Goal: Task Accomplishment & Management: Use online tool/utility

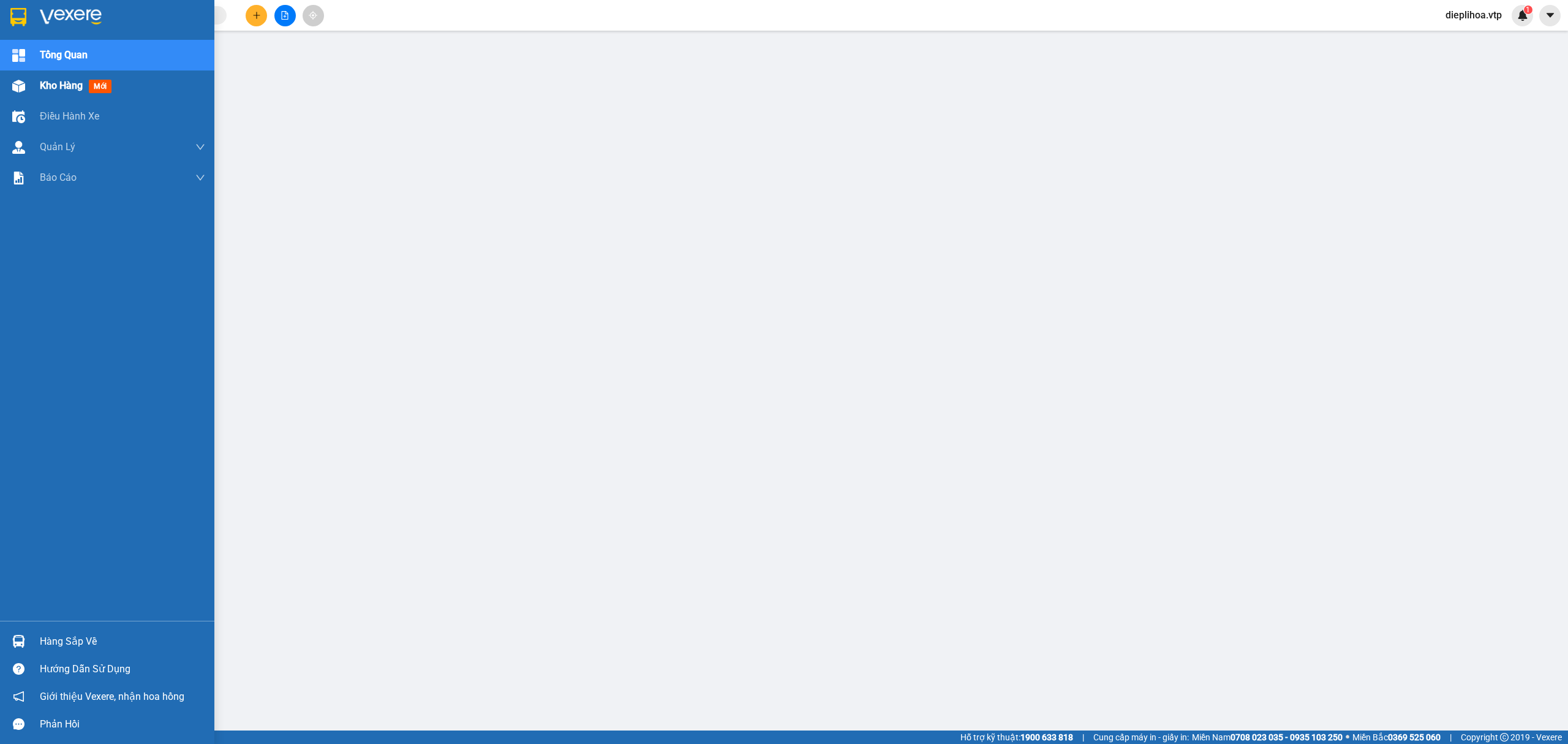
click at [66, 92] on div "Kho hàng mới" at bounding box center [77, 85] width 77 height 15
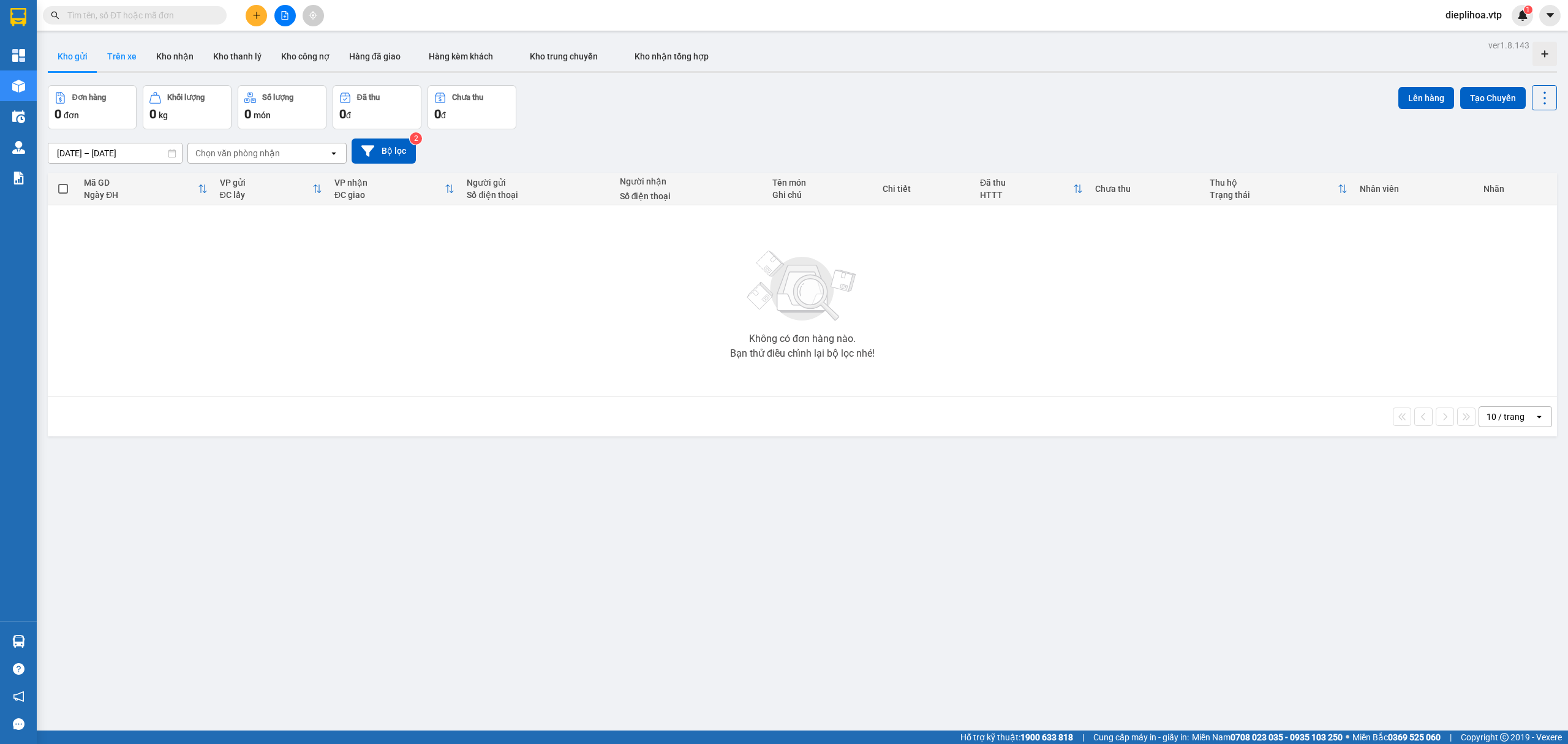
click at [99, 56] on button "Trên xe" at bounding box center [122, 56] width 49 height 29
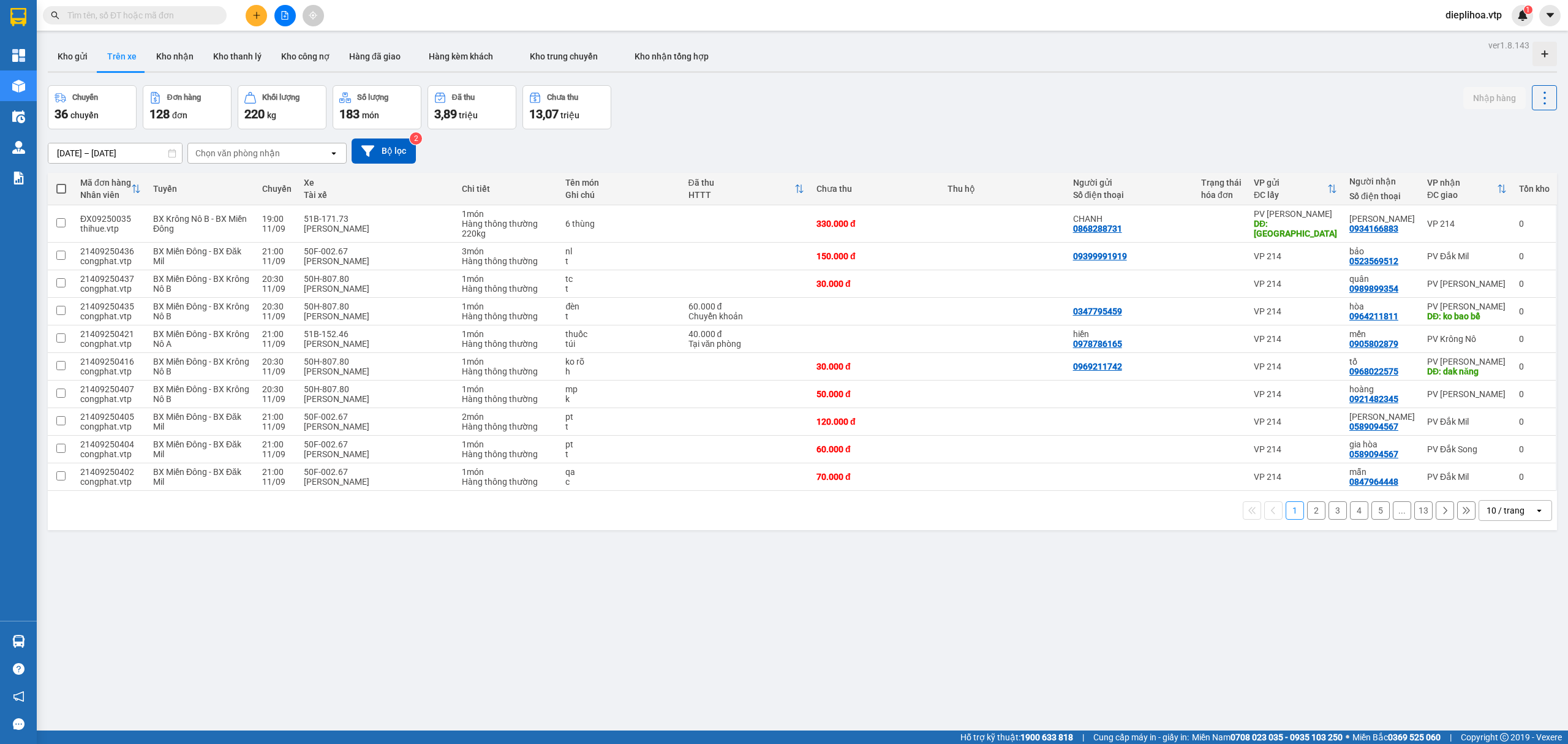
click at [125, 59] on button "Trên xe" at bounding box center [122, 56] width 49 height 29
click at [223, 157] on div "Chọn văn phòng nhận" at bounding box center [237, 153] width 84 height 13
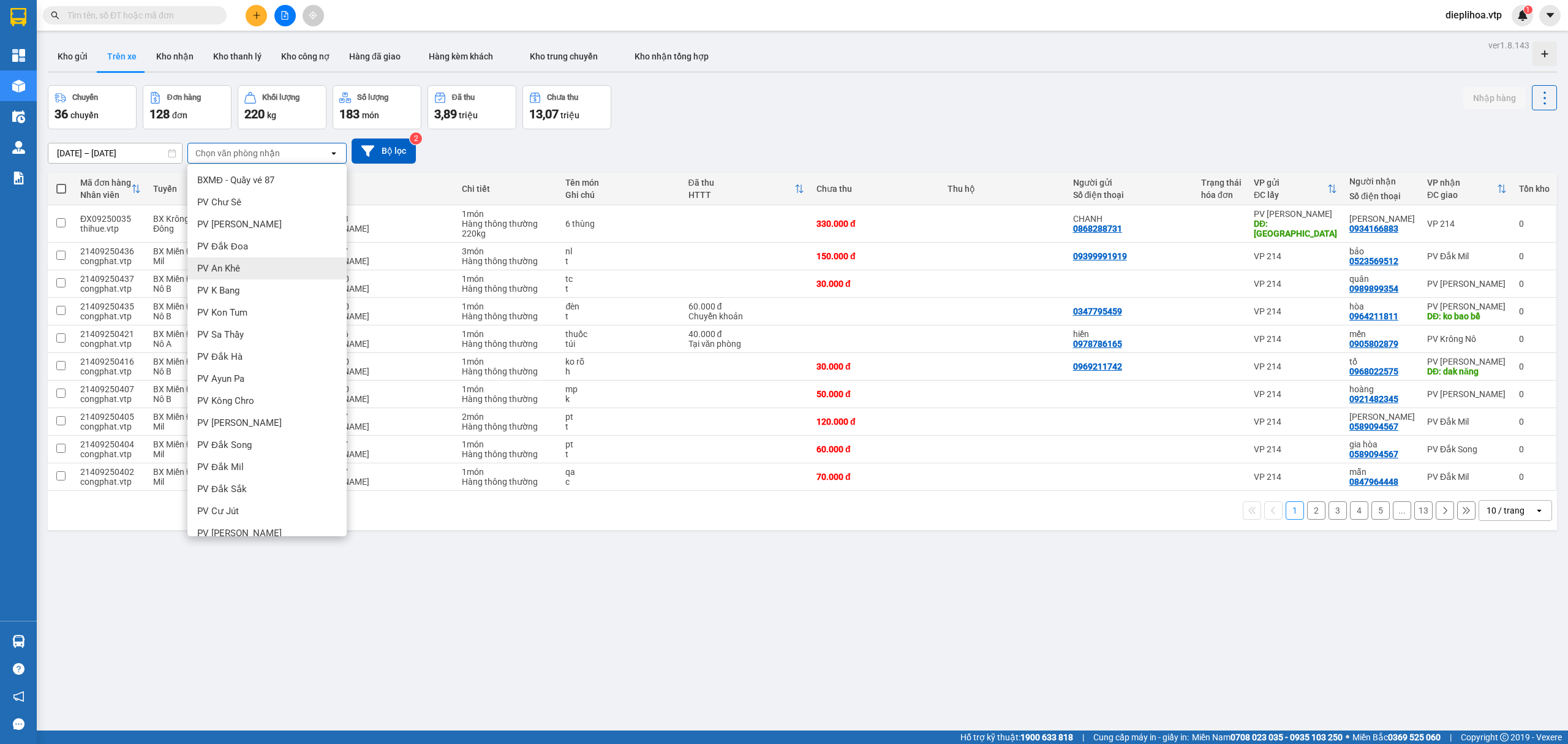
click at [251, 261] on div "PV An Khê" at bounding box center [267, 268] width 159 height 22
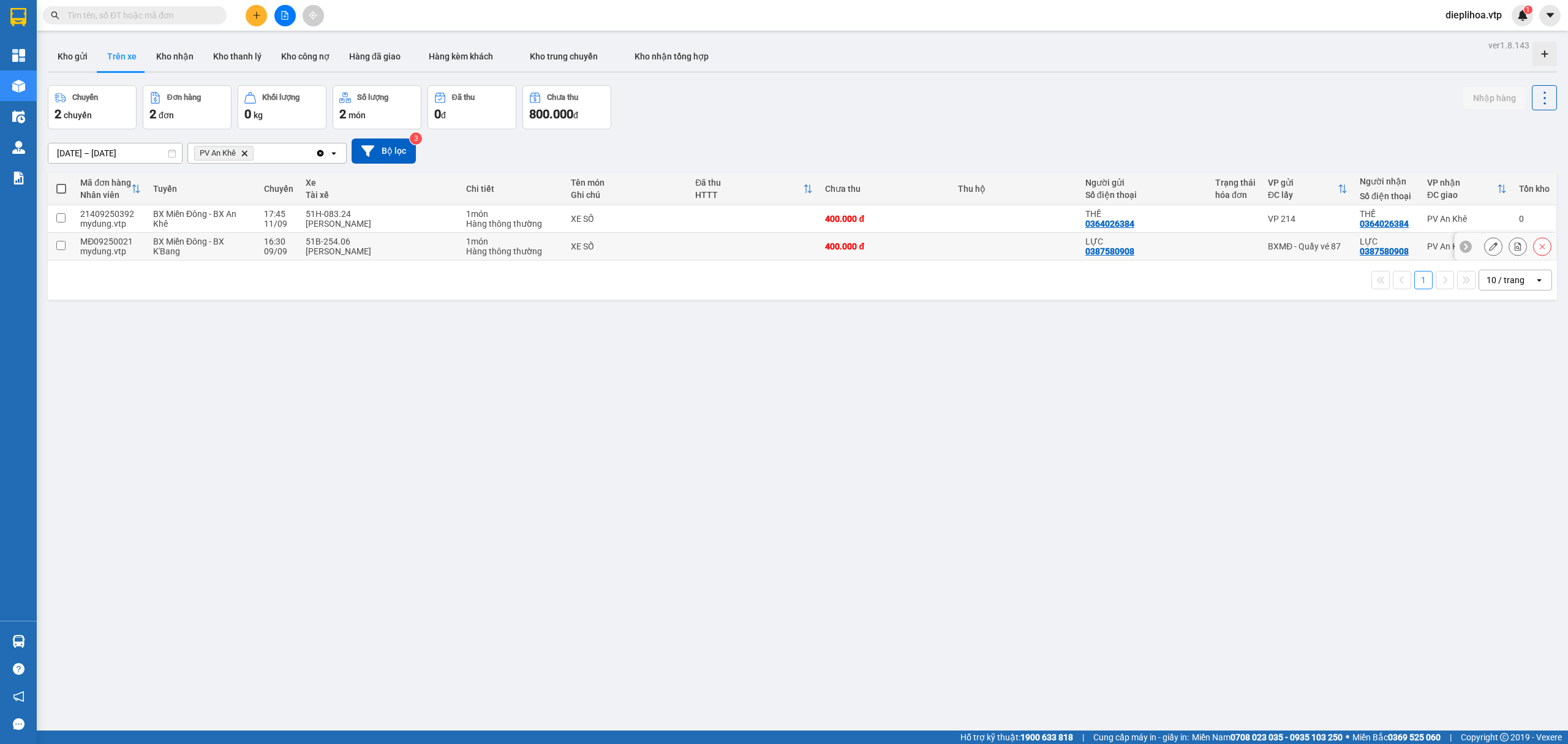
click at [348, 253] on div "[PERSON_NAME]" at bounding box center [380, 252] width 148 height 10
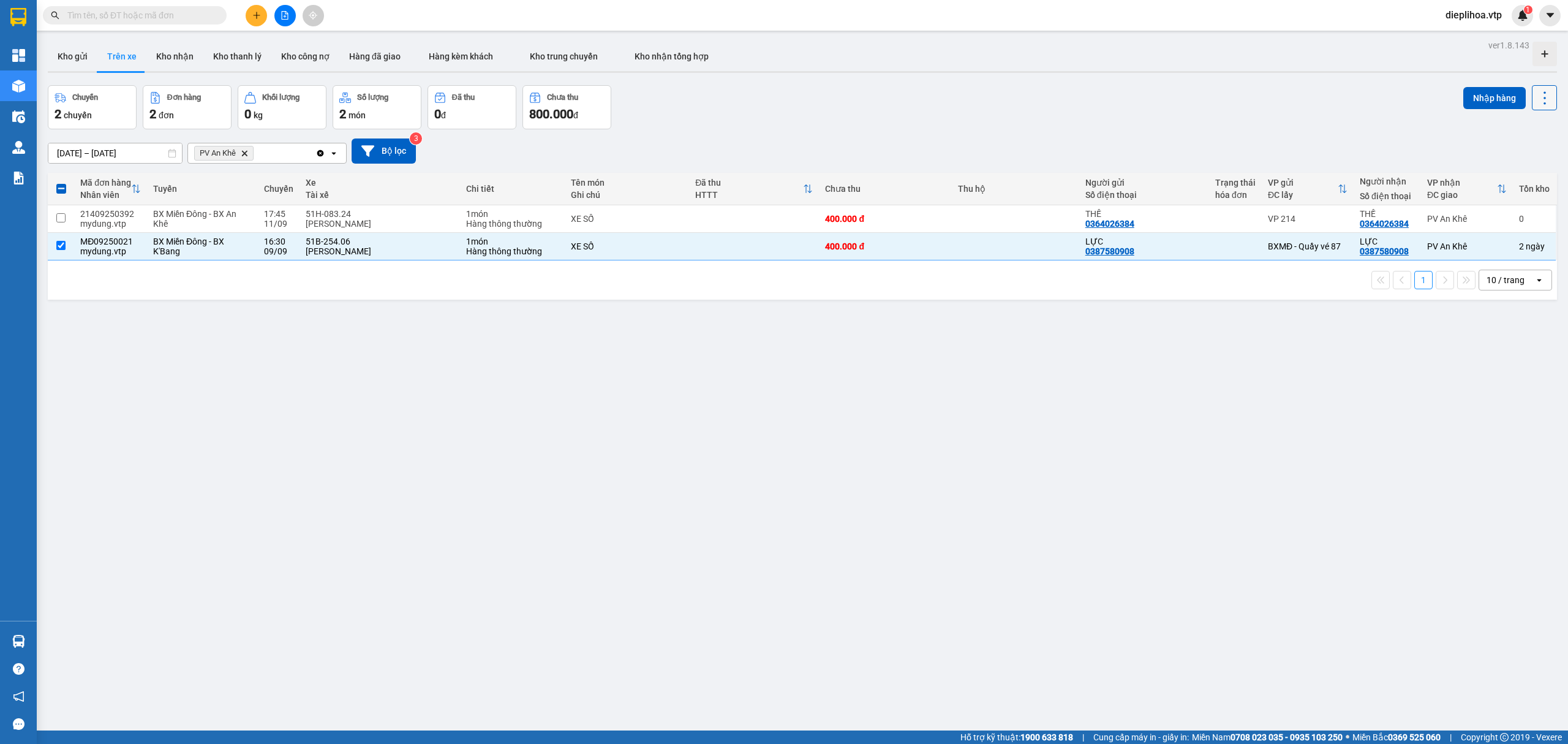
click at [1537, 96] on icon at bounding box center [1545, 98] width 17 height 17
click at [1512, 151] on span "Xóa hoàn toàn" at bounding box center [1519, 152] width 56 height 13
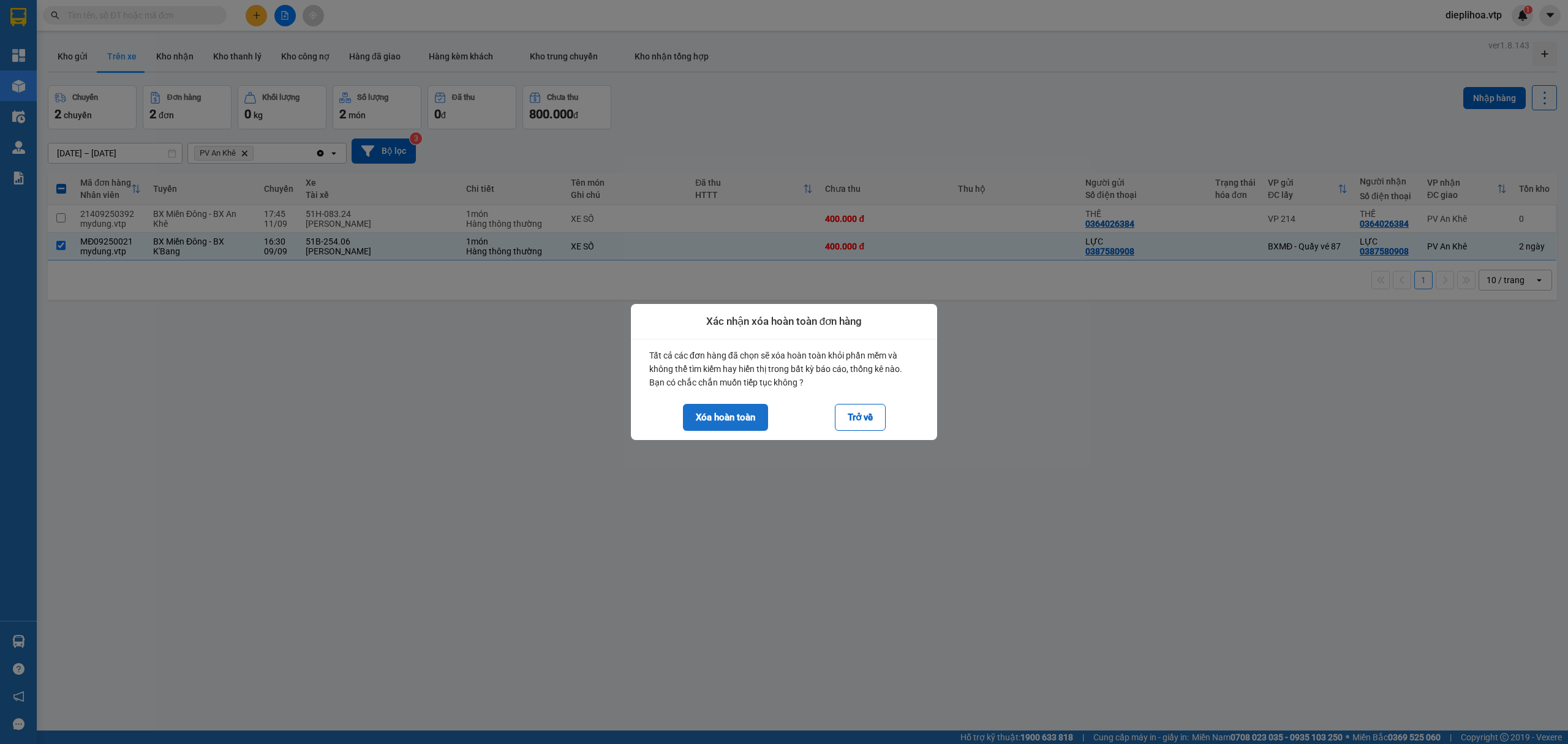
click at [713, 412] on button "Xóa hoàn toàn" at bounding box center [726, 417] width 85 height 27
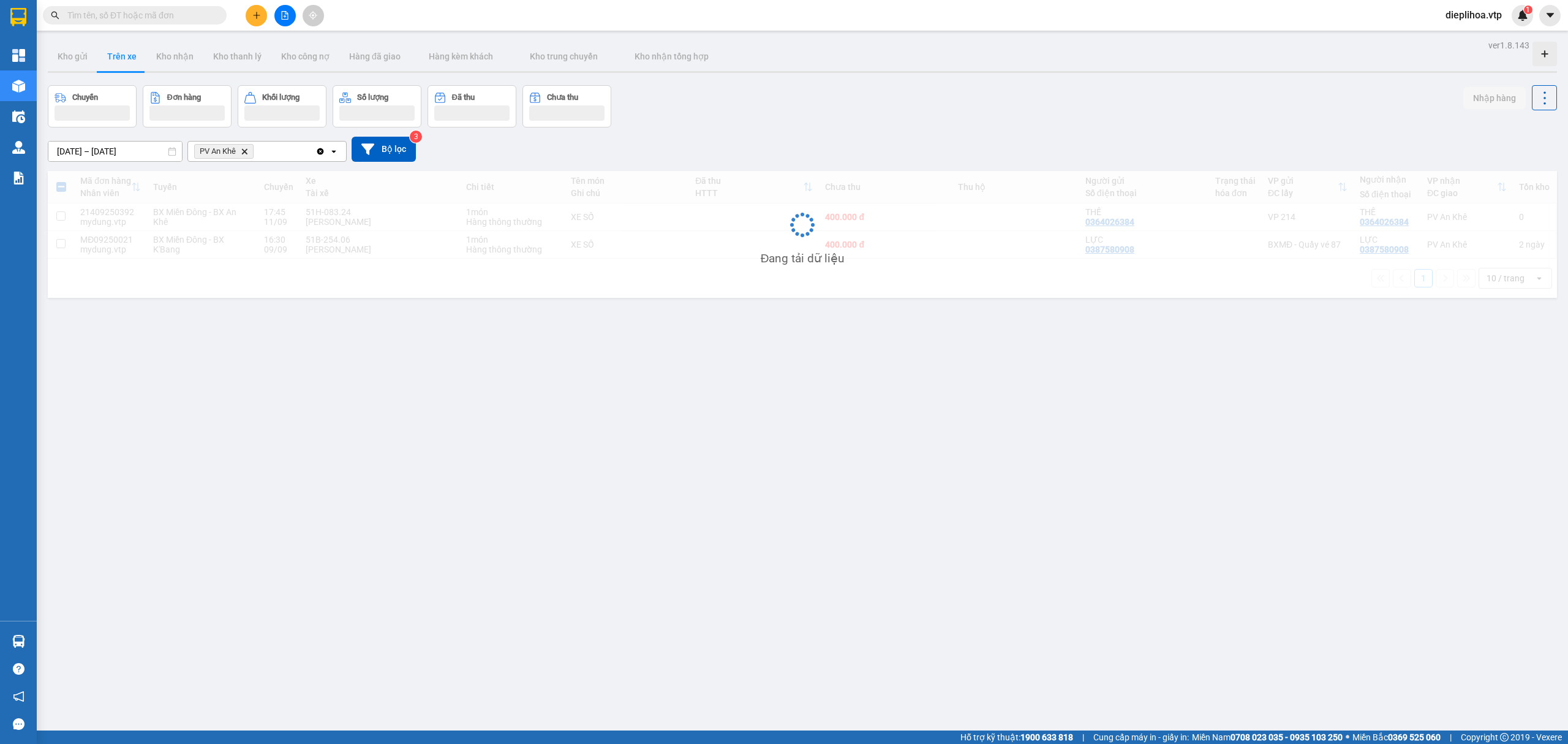
checkbox input "false"
